Goal: Task Accomplishment & Management: Use online tool/utility

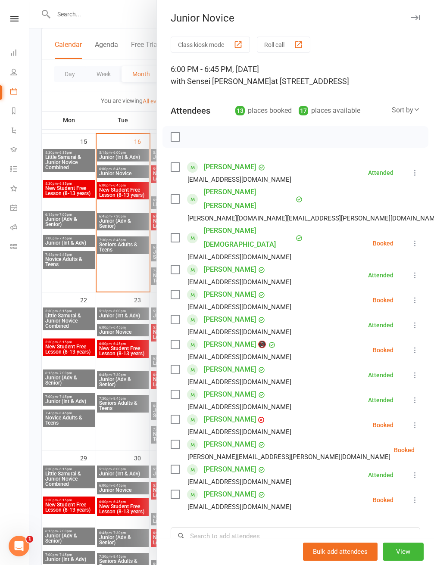
click at [72, 102] on div at bounding box center [231, 282] width 404 height 565
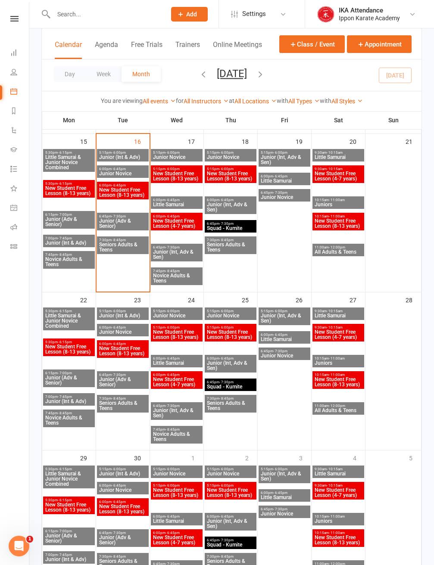
scroll to position [366, 0]
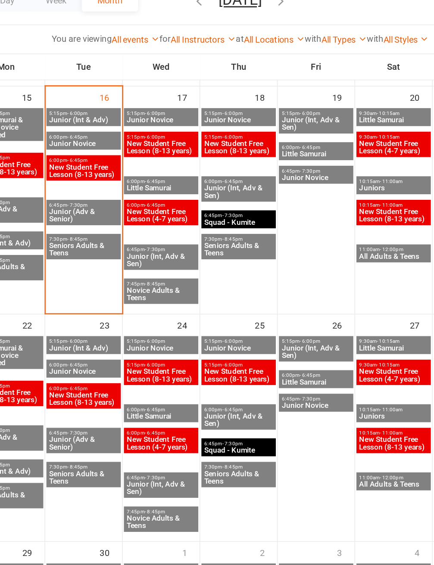
click at [99, 218] on span "Junior (Adv & Senior)" at bounding box center [123, 223] width 48 height 10
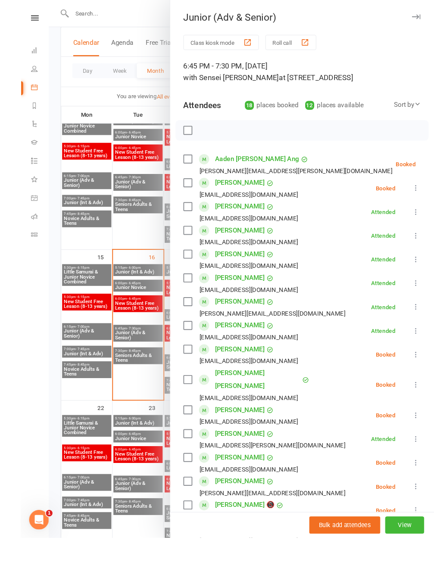
scroll to position [301, 0]
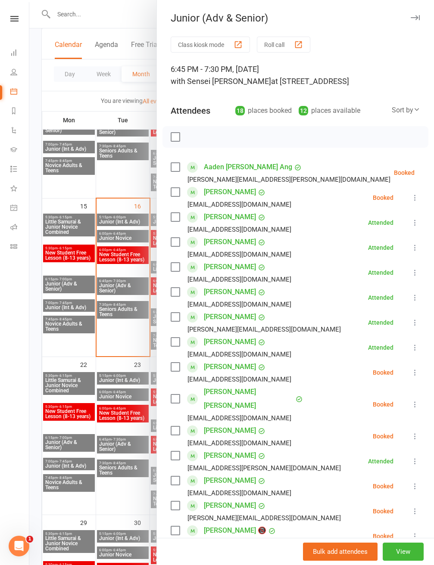
click at [406, 561] on button "View" at bounding box center [402, 552] width 41 height 18
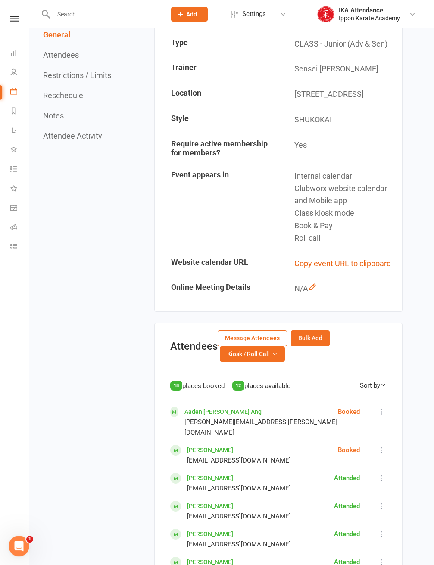
scroll to position [121, 0]
click at [272, 355] on button "Kiosk / Roll Call" at bounding box center [252, 355] width 65 height 16
click at [256, 388] on link "Enter Roll Call" at bounding box center [241, 390] width 85 height 17
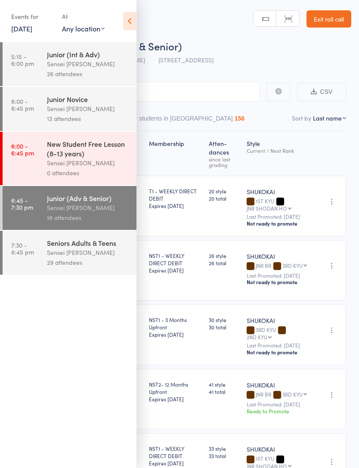
click at [136, 25] on icon at bounding box center [129, 21] width 13 height 18
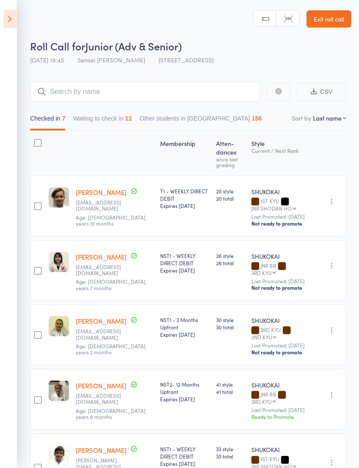
click at [132, 129] on button "Waiting to check in 11" at bounding box center [102, 121] width 59 height 20
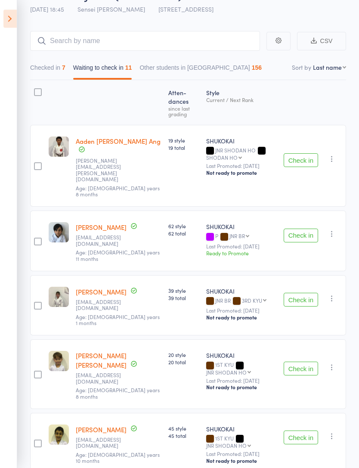
scroll to position [42, 0]
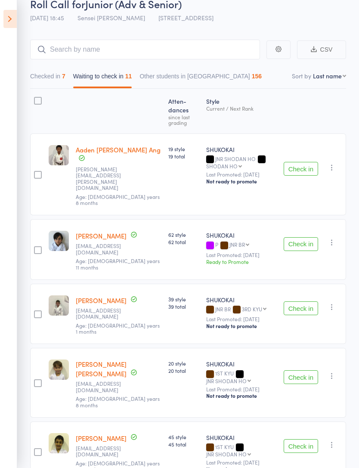
click at [59, 78] on button "Checked in 7" at bounding box center [47, 78] width 35 height 20
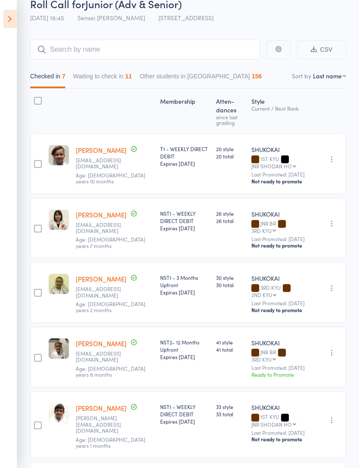
click at [340, 80] on select "First name Last name Birthday [DATE]? Behind on payments? Check in time Next pa…" at bounding box center [329, 75] width 33 height 9
select select "0"
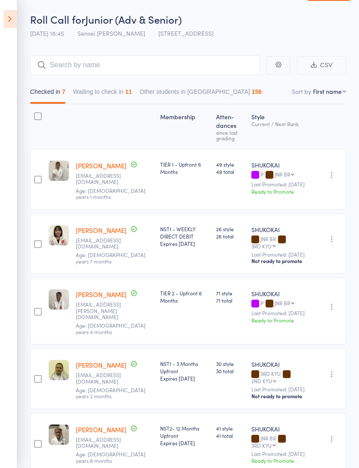
scroll to position [13, 0]
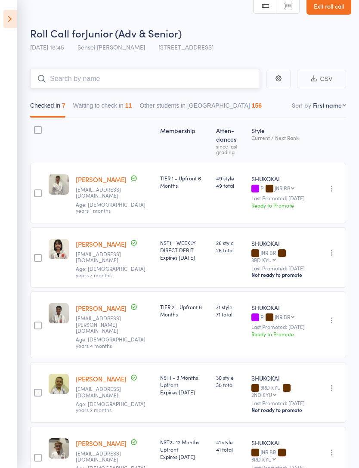
click at [183, 80] on input "search" at bounding box center [145, 79] width 230 height 20
click at [193, 81] on input "search" at bounding box center [145, 79] width 230 height 20
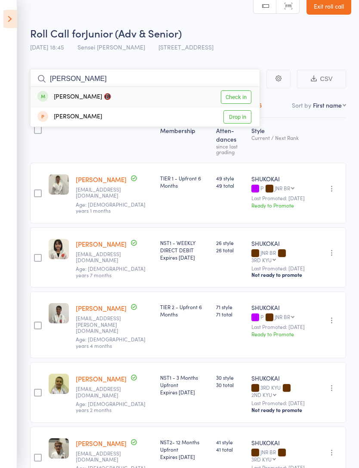
type input "[PERSON_NAME]"
click at [239, 101] on link "Check in" at bounding box center [236, 96] width 31 height 13
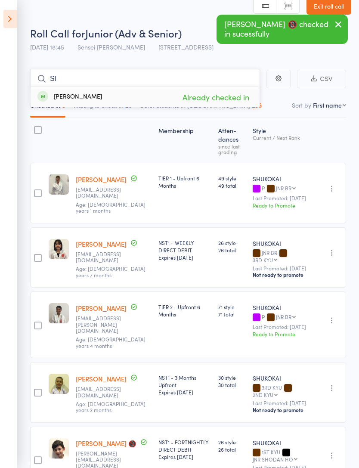
type input "S"
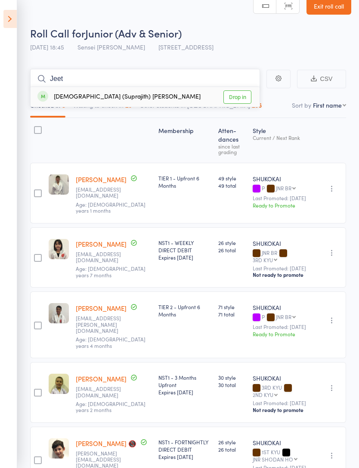
type input "Jeet"
click at [247, 100] on link "Drop in" at bounding box center [238, 96] width 28 height 13
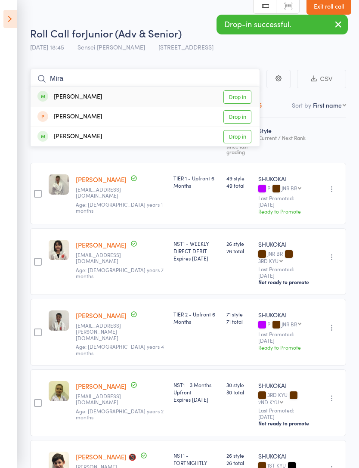
type input "Mira"
click at [236, 93] on link "Drop in" at bounding box center [238, 96] width 28 height 13
type input "[PERSON_NAME]"
click at [245, 118] on link "Drop in" at bounding box center [238, 116] width 28 height 13
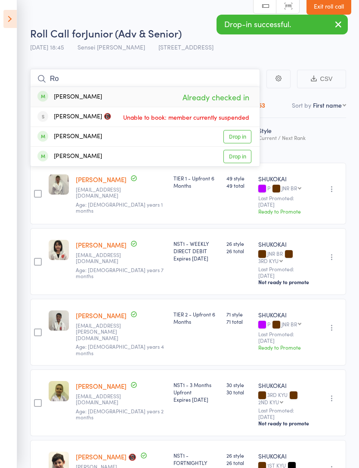
type input "R"
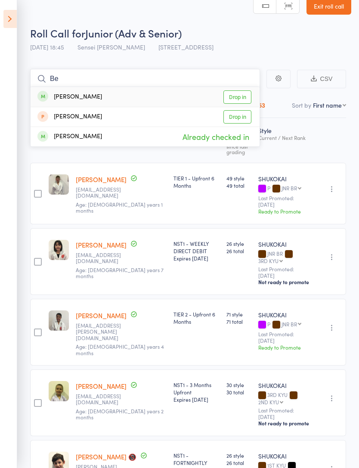
type input "B"
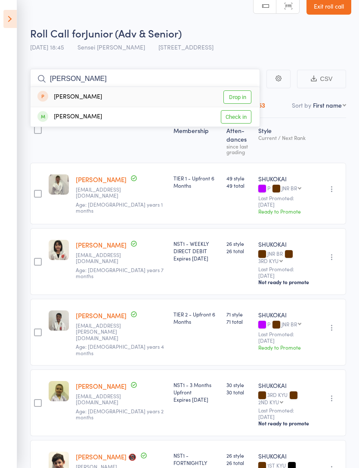
type input "[PERSON_NAME]"
click at [233, 114] on link "Check in" at bounding box center [236, 116] width 31 height 13
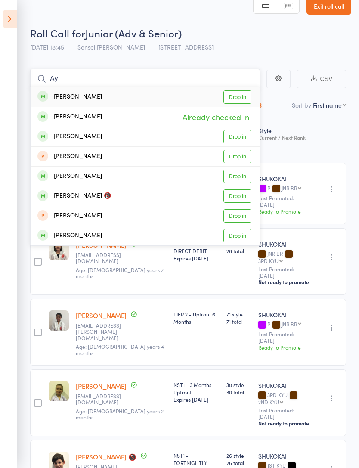
type input "A"
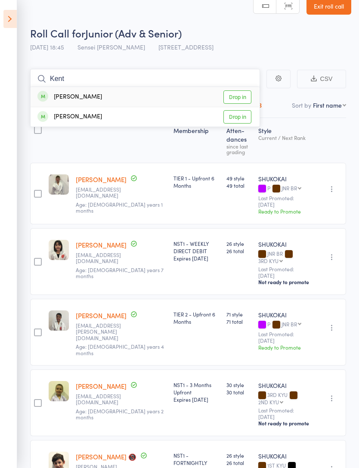
type input "Kent"
click at [243, 96] on link "Drop in" at bounding box center [238, 96] width 28 height 13
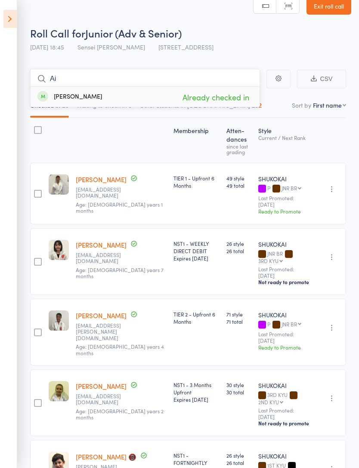
type input "A"
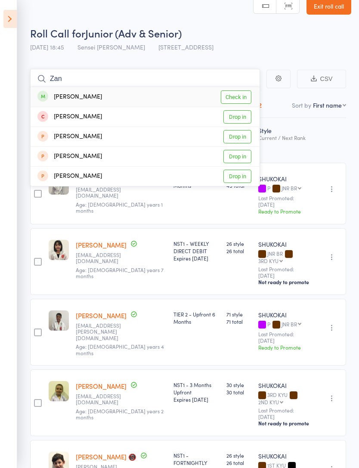
type input "Zan"
click at [241, 100] on link "Check in" at bounding box center [236, 96] width 31 height 13
